Goal: Find specific page/section: Find specific page/section

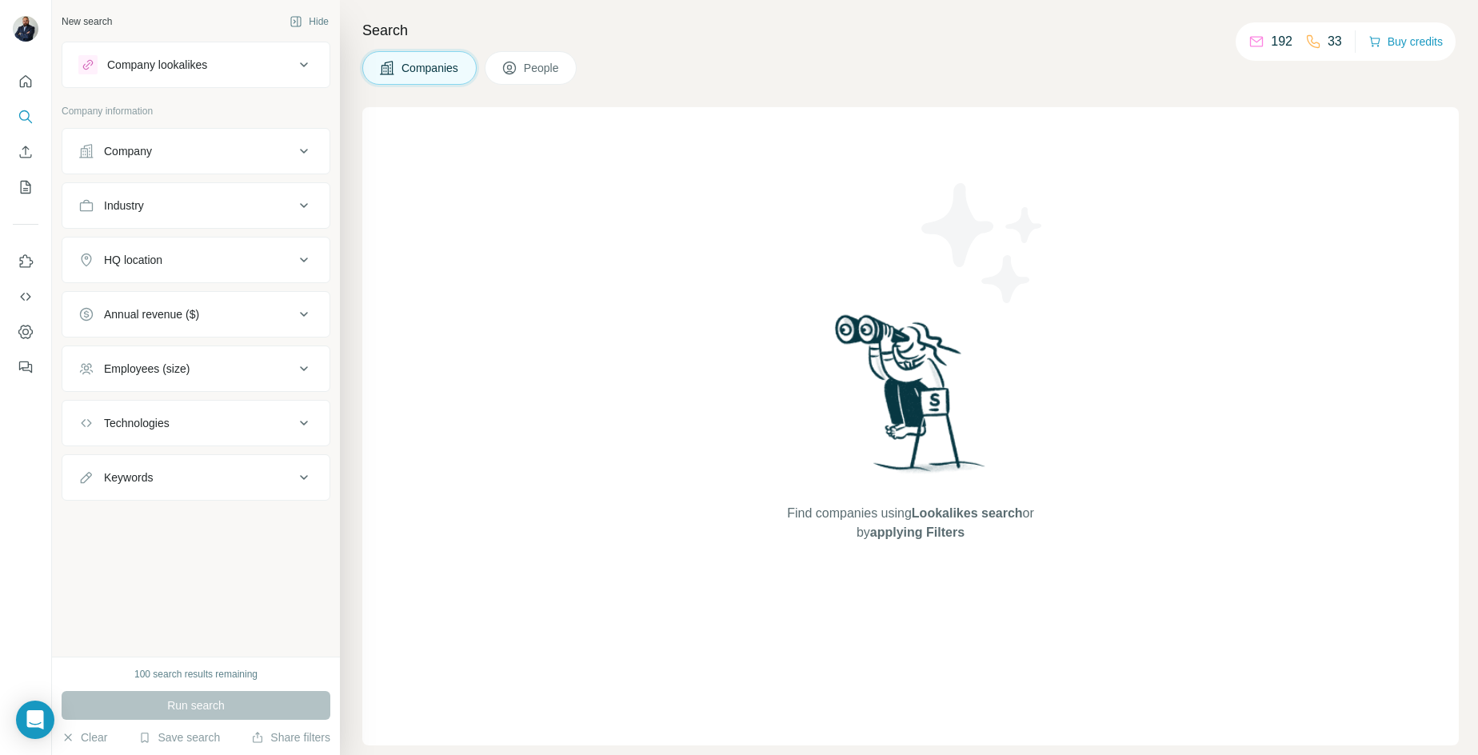
click at [1271, 42] on p "192" at bounding box center [1282, 41] width 22 height 19
click at [1255, 37] on icon at bounding box center [1256, 42] width 13 height 10
drag, startPoint x: 1255, startPoint y: 37, endPoint x: 1322, endPoint y: 36, distance: 67.2
click at [1322, 36] on div "192 33" at bounding box center [1296, 41] width 94 height 22
click at [1307, 36] on icon at bounding box center [1313, 41] width 13 height 13
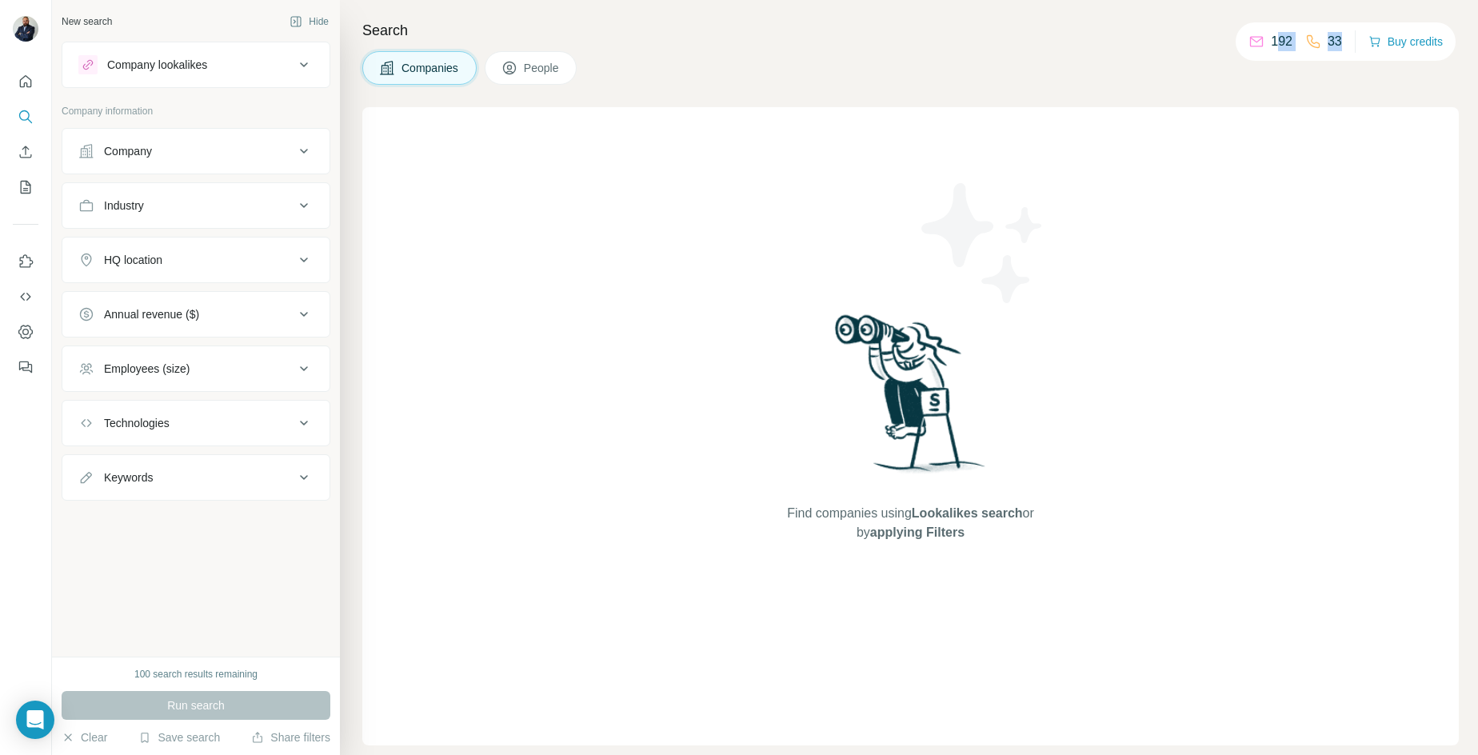
drag, startPoint x: 1268, startPoint y: 38, endPoint x: 1334, endPoint y: 42, distance: 65.7
click at [1334, 42] on div "192 33" at bounding box center [1296, 41] width 94 height 22
click at [1290, 48] on div "192 33" at bounding box center [1296, 41] width 94 height 22
